Goal: Transaction & Acquisition: Obtain resource

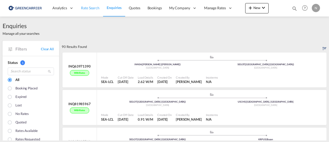
click at [88, 9] on span "Rate Search" at bounding box center [90, 8] width 19 height 4
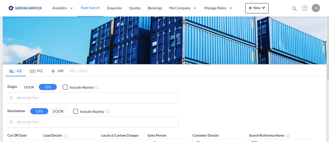
type input "[GEOGRAPHIC_DATA] ([GEOGRAPHIC_DATA]), [GEOGRAPHIC_DATA]"
type input "[GEOGRAPHIC_DATA], AUSYD"
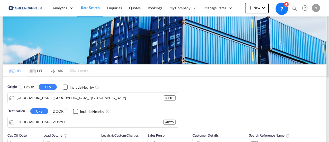
click at [31, 84] on button "DOOR" at bounding box center [29, 87] width 18 height 6
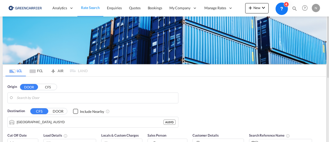
click at [26, 97] on body "Analytics Reports Dashboard Rate Search Enquiries Quotes Bookings" at bounding box center [164, 71] width 329 height 142
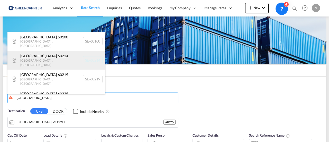
click at [91, 56] on div "[GEOGRAPHIC_DATA] , 60214 [GEOGRAPHIC_DATA] , [GEOGRAPHIC_DATA] SE-60214" at bounding box center [56, 60] width 98 height 19
type input "SE-60214, [GEOGRAPHIC_DATA], [GEOGRAPHIC_DATA]"
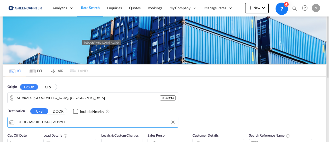
click at [49, 121] on input "[GEOGRAPHIC_DATA], AUSYD" at bounding box center [96, 122] width 159 height 8
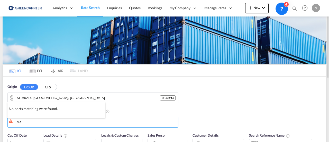
type input "M"
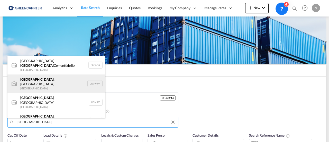
click at [96, 78] on div "[GEOGRAPHIC_DATA] , [GEOGRAPHIC_DATA] USPWM" at bounding box center [56, 83] width 98 height 19
type input "[GEOGRAPHIC_DATA], [GEOGRAPHIC_DATA], USPWM"
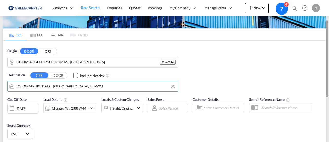
scroll to position [36, 0]
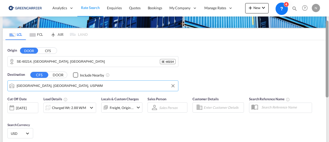
drag, startPoint x: 328, startPoint y: 65, endPoint x: 328, endPoint y: 85, distance: 19.8
click at [328, 85] on div at bounding box center [327, 59] width 3 height 77
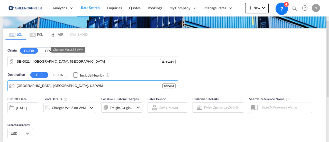
click at [72, 108] on div "Charged Wt: 2.88 W/M" at bounding box center [69, 107] width 34 height 7
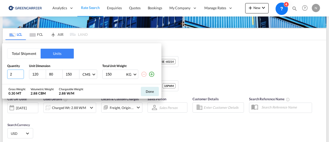
click at [13, 73] on input "2" at bounding box center [15, 73] width 17 height 9
type input "4"
type input "120"
type input "93"
type input "820"
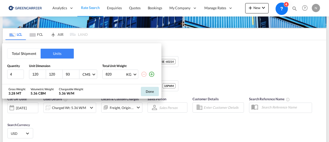
click at [153, 90] on button "Done" at bounding box center [150, 91] width 18 height 9
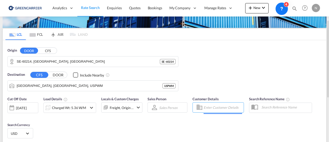
click at [218, 105] on input "Enter Customer Details" at bounding box center [223, 107] width 39 height 8
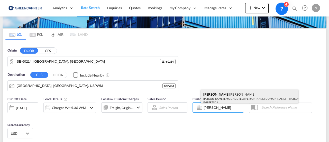
click at [224, 96] on div "Sven Kar lund [EMAIL_ADDRESS][PERSON_NAME][DOMAIN_NAME] | [PERSON_NAME] AB | FH…" at bounding box center [250, 97] width 98 height 17
type input "[PERSON_NAME] AB, [PERSON_NAME], [EMAIL_ADDRESS][PERSON_NAME][DOMAIN_NAME]"
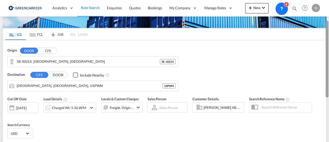
drag, startPoint x: 329, startPoint y: 73, endPoint x: 329, endPoint y: 99, distance: 25.2
click at [329, 99] on div at bounding box center [328, 71] width 1 height 140
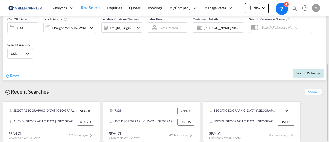
click at [309, 73] on span "Search Rates" at bounding box center [308, 73] width 25 height 4
type input "60214 to USPWM / [DATE]"
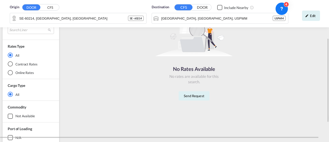
scroll to position [68, 0]
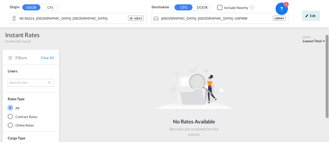
drag, startPoint x: 328, startPoint y: 69, endPoint x: 327, endPoint y: 36, distance: 33.7
click at [327, 36] on div at bounding box center [327, 76] width 3 height 83
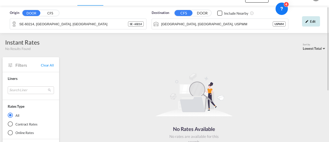
click at [312, 19] on div "Edit" at bounding box center [311, 21] width 18 height 10
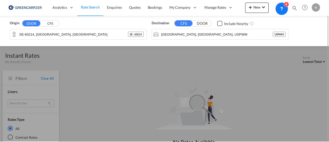
scroll to position [0, 0]
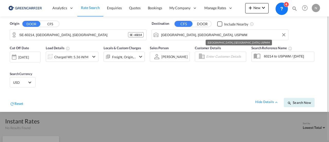
click at [181, 34] on input "[GEOGRAPHIC_DATA], [GEOGRAPHIC_DATA], USPWM" at bounding box center [223, 35] width 125 height 8
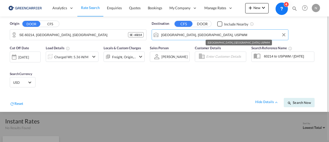
click at [181, 34] on input "[GEOGRAPHIC_DATA], [GEOGRAPHIC_DATA], USPWM" at bounding box center [223, 35] width 125 height 8
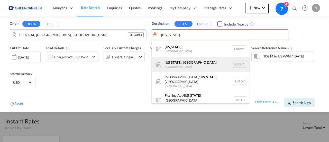
click at [237, 66] on div "[US_STATE] , [GEOGRAPHIC_DATA] [GEOGRAPHIC_DATA] USNYC" at bounding box center [201, 64] width 98 height 15
type input "[US_STATE], [GEOGRAPHIC_DATA], USNYC"
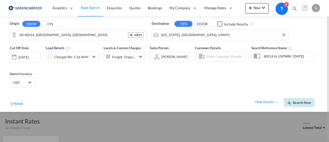
click at [309, 105] on button "Search Now" at bounding box center [299, 102] width 31 height 9
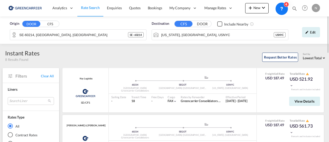
click at [305, 39] on div "Edit" at bounding box center [307, 32] width 32 height 15
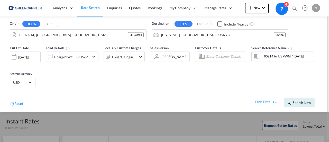
click at [218, 60] on md-autocomplete-wrap at bounding box center [225, 58] width 39 height 10
click at [219, 54] on input "Enter Customer Details" at bounding box center [225, 57] width 38 height 8
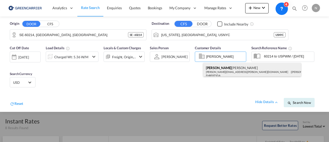
click at [219, 68] on div "Sven Kar lund [EMAIL_ADDRESS][PERSON_NAME][DOMAIN_NAME] | [PERSON_NAME] AB | FH…" at bounding box center [252, 71] width 98 height 17
type input "[PERSON_NAME] AB, [PERSON_NAME], [EMAIL_ADDRESS][PERSON_NAME][DOMAIN_NAME]"
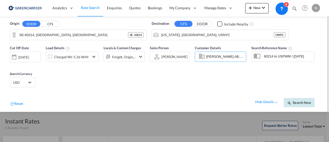
click at [293, 102] on span "Search Now" at bounding box center [299, 102] width 23 height 4
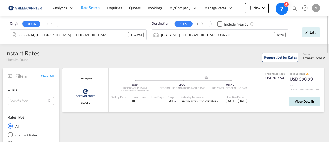
click at [307, 103] on button "View Details" at bounding box center [304, 100] width 31 height 9
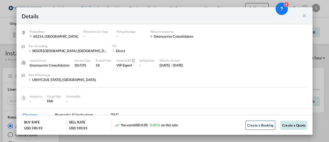
click at [295, 125] on button "Create a Quote" at bounding box center [294, 124] width 27 height 9
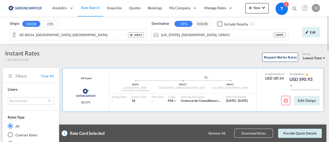
click at [299, 135] on button "Provide Quote Details" at bounding box center [300, 132] width 44 height 9
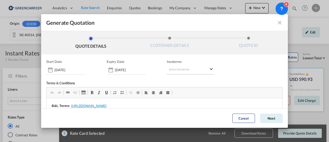
click at [194, 69] on md-select "Select Incoterms CFR - export Cost and Freight CPT - export Carrier Paid to EXW…" at bounding box center [190, 69] width 47 height 9
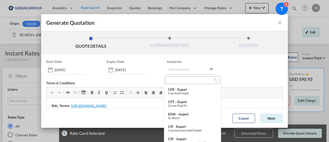
type md-option "[object Object]"
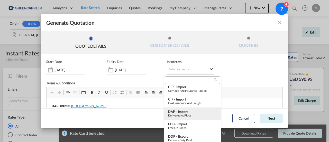
type md-option "[object Object]"
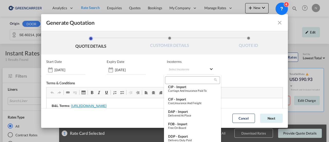
click at [176, 79] on input "search" at bounding box center [191, 80] width 48 height 5
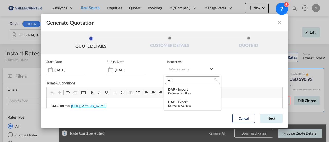
scroll to position [0, 0]
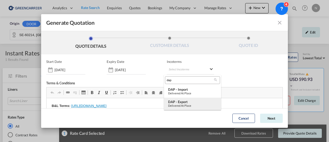
type input "dap"
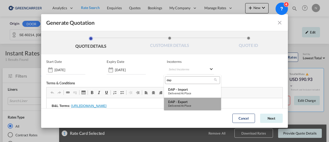
click at [188, 105] on div "Delivered at Place" at bounding box center [192, 105] width 49 height 3
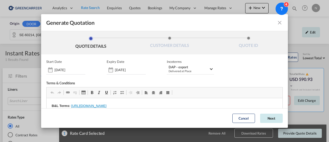
click at [265, 118] on button "Next" at bounding box center [271, 117] width 23 height 9
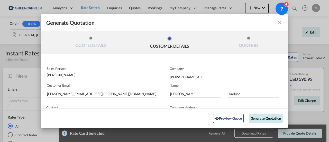
click at [265, 118] on button "Generate Quotation" at bounding box center [266, 117] width 34 height 9
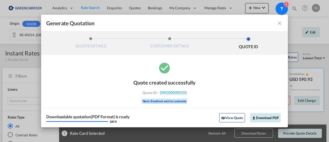
click at [265, 116] on button "Download PDF" at bounding box center [265, 117] width 31 height 9
click at [279, 23] on md-icon "icon-close fg-AAA8AD cursor m-0" at bounding box center [280, 23] width 6 height 6
